Goal: Navigation & Orientation: Find specific page/section

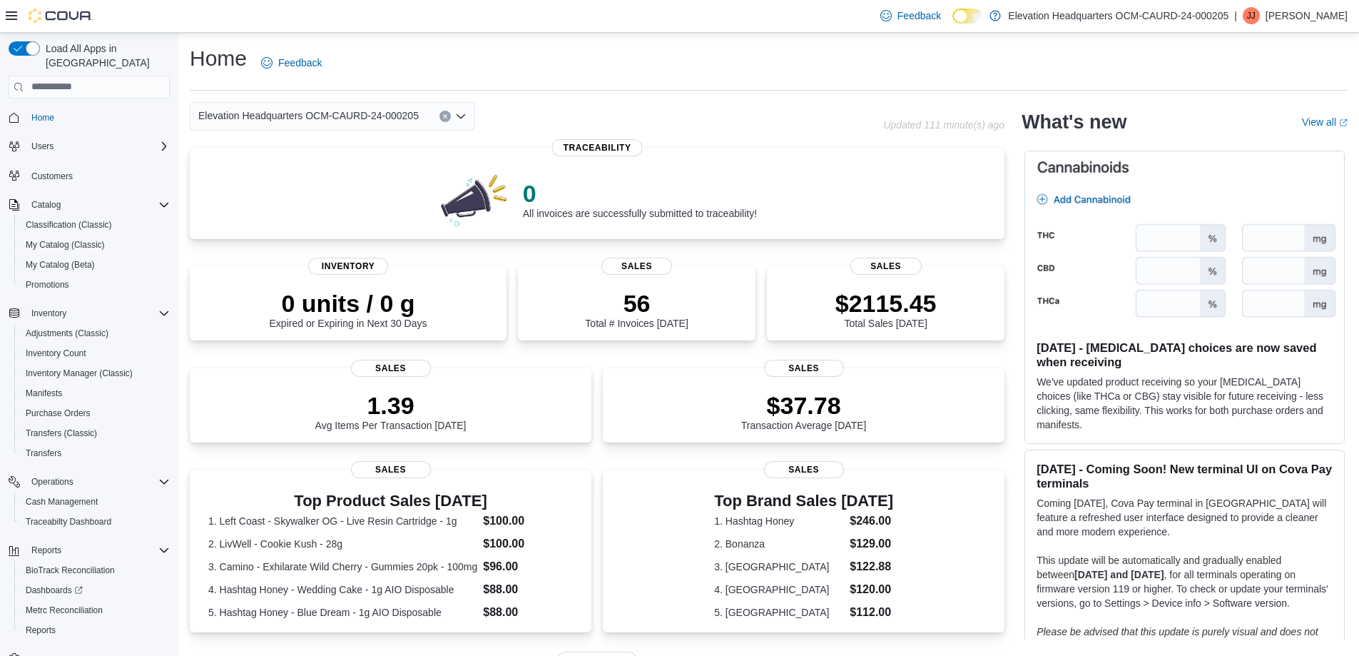
click at [866, 128] on div "Elevation Headquarters OCM-CAURD-24-000205" at bounding box center [537, 116] width 694 height 29
